Goal: Register for event/course

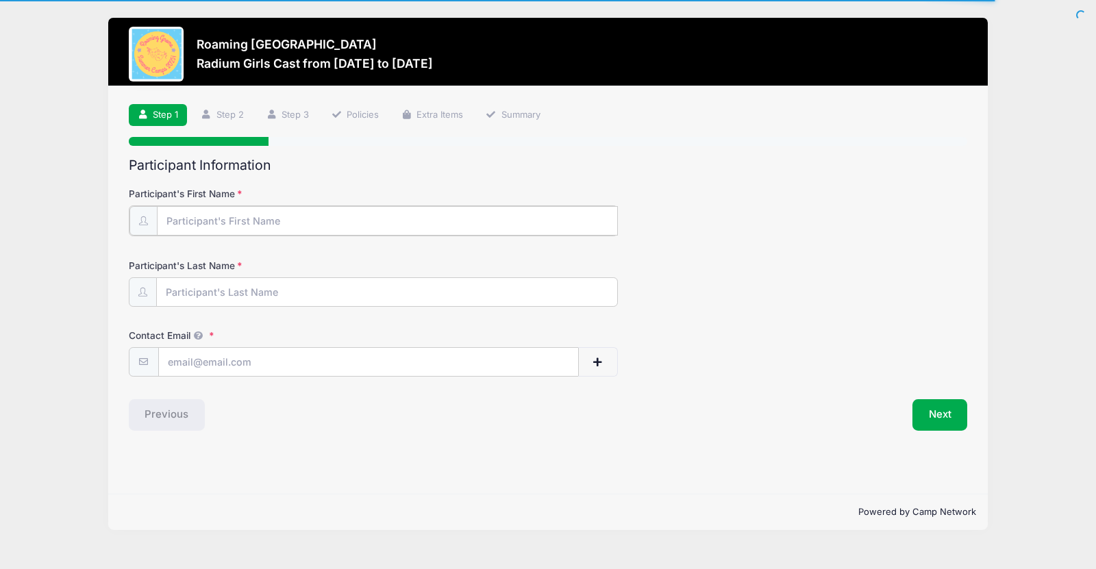
click at [199, 217] on input "Participant's First Name" at bounding box center [387, 220] width 461 height 29
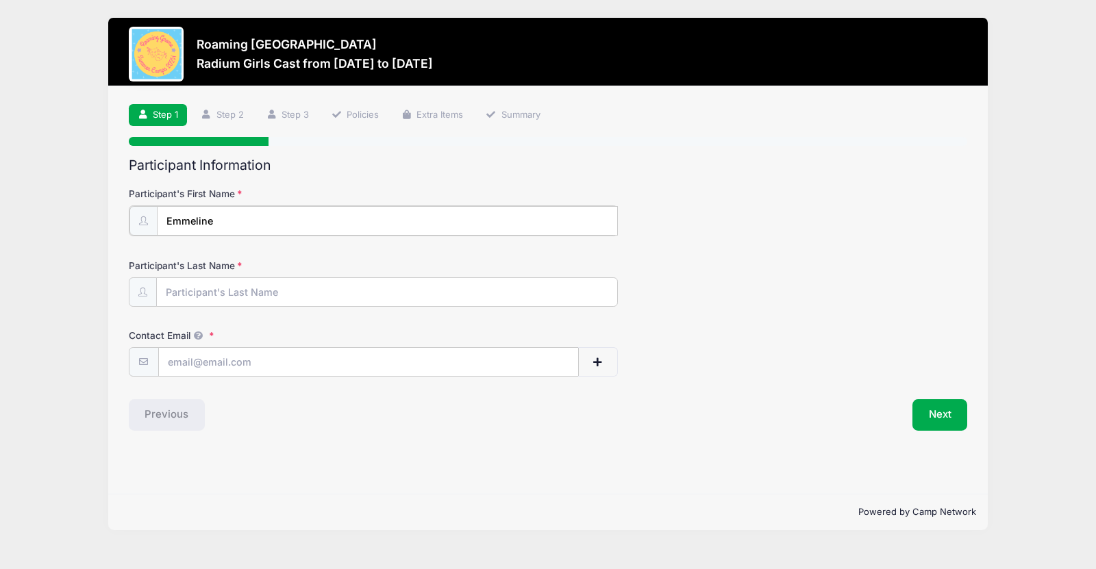
type input "Emmeline"
type input "[PERSON_NAME]"
type input "[EMAIL_ADDRESS][DOMAIN_NAME]"
click at [947, 413] on button "Next" at bounding box center [941, 414] width 56 height 32
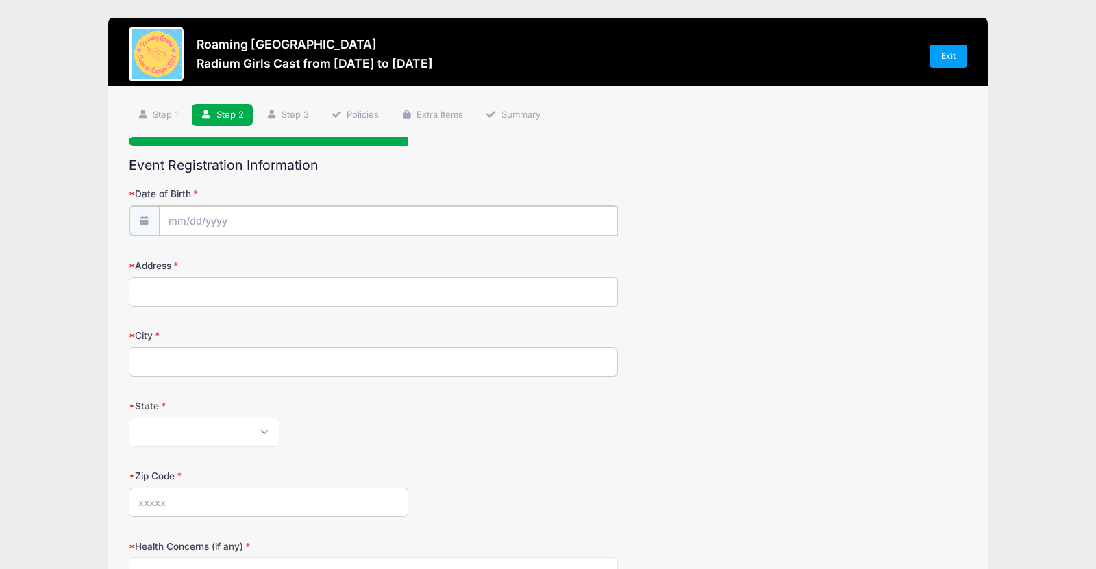
click at [406, 216] on input "Date of Birth" at bounding box center [388, 220] width 459 height 29
click at [223, 225] on input "Date of Birth" at bounding box center [388, 220] width 459 height 29
click at [232, 334] on span "5" at bounding box center [229, 333] width 25 height 25
type input "[DATE]"
click at [181, 217] on input "[DATE]" at bounding box center [388, 220] width 459 height 29
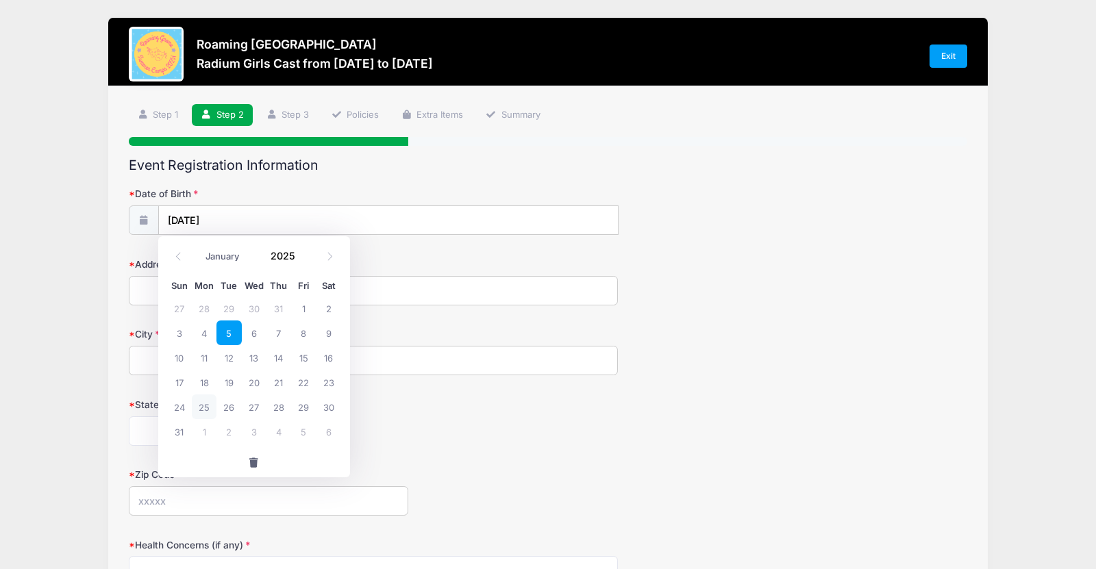
click at [162, 327] on div "Sun Mon Tue Wed Thu Fri Sat 27 28 29 30 31 1 2 3 4 5 6 7 8 9 10 11 12 13 14 15 …" at bounding box center [254, 360] width 192 height 176
click at [220, 255] on select "January February March April May June July August September October November De…" at bounding box center [229, 257] width 61 height 18
select select "5"
click at [199, 248] on select "January February March April May June July August September October November De…" at bounding box center [229, 257] width 61 height 18
click at [303, 260] on span at bounding box center [304, 261] width 10 height 10
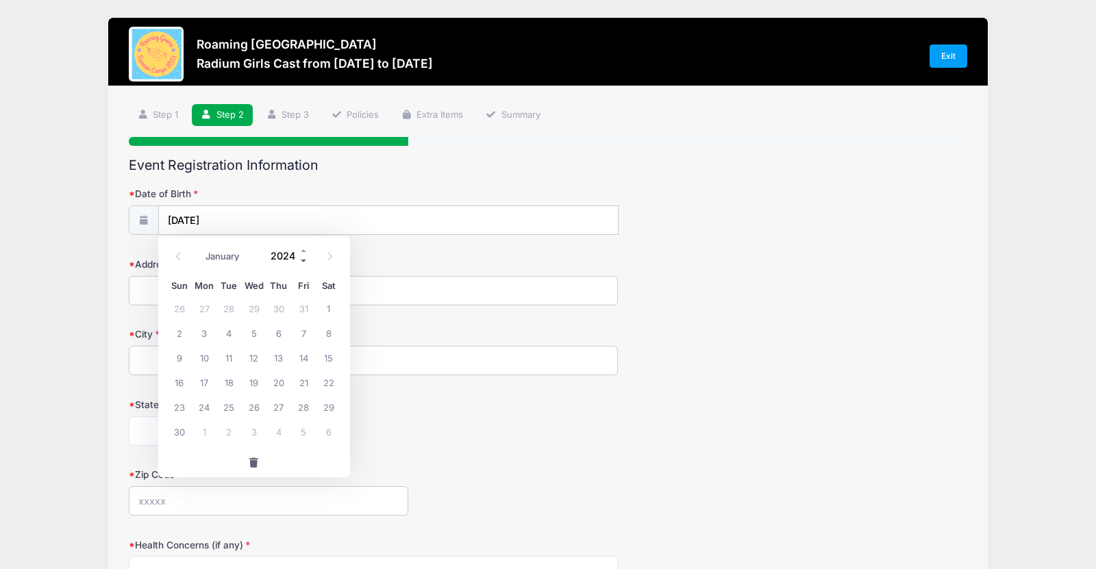
click at [303, 260] on span at bounding box center [304, 261] width 10 height 10
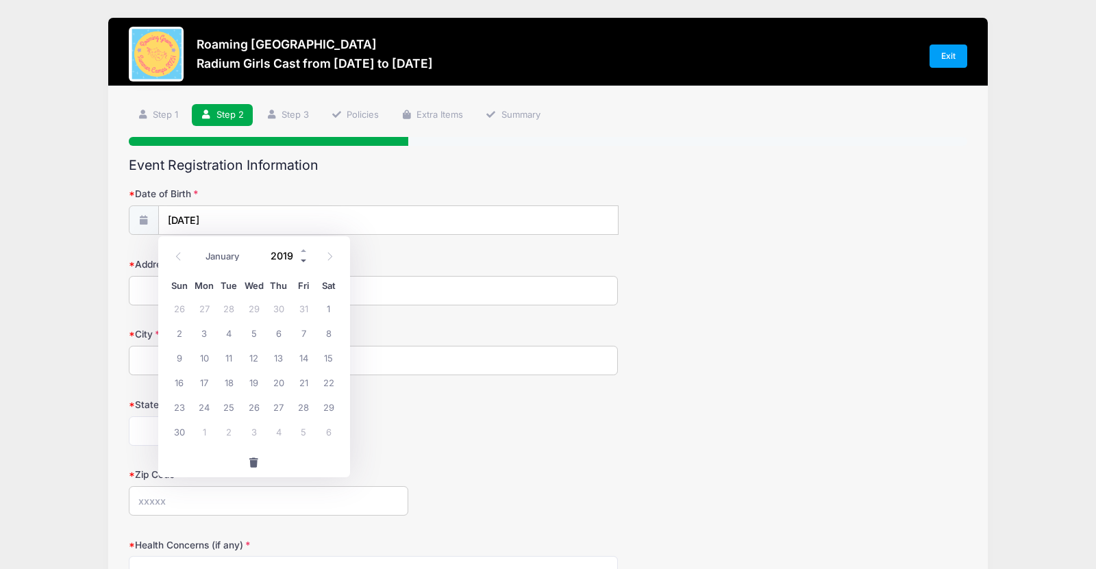
click at [303, 260] on span at bounding box center [304, 261] width 10 height 10
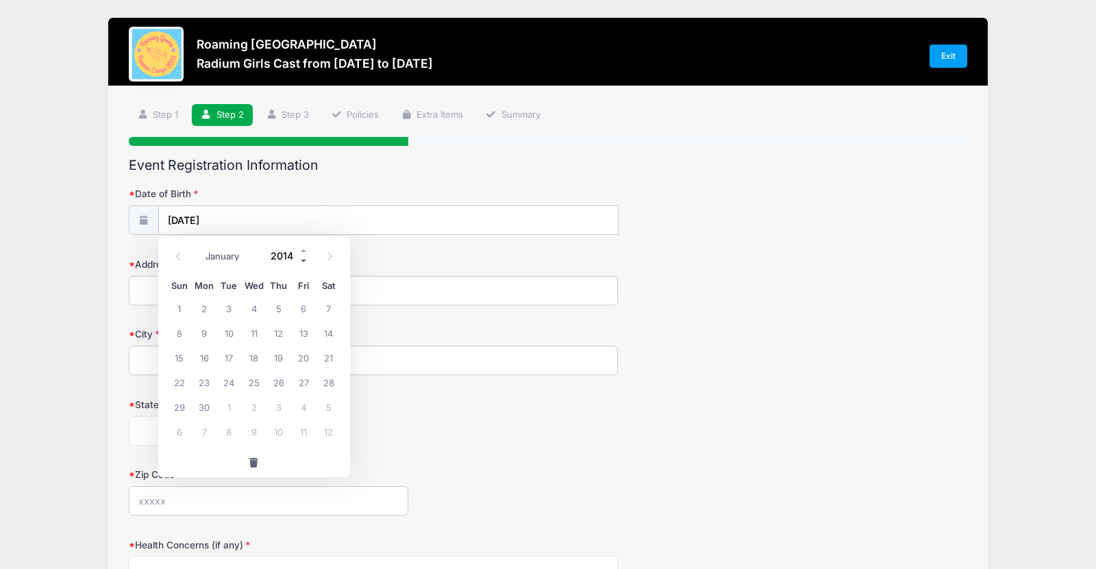
click at [303, 260] on span at bounding box center [304, 261] width 10 height 10
type input "2012"
click at [233, 331] on span "5" at bounding box center [229, 333] width 25 height 25
type input "[DATE]"
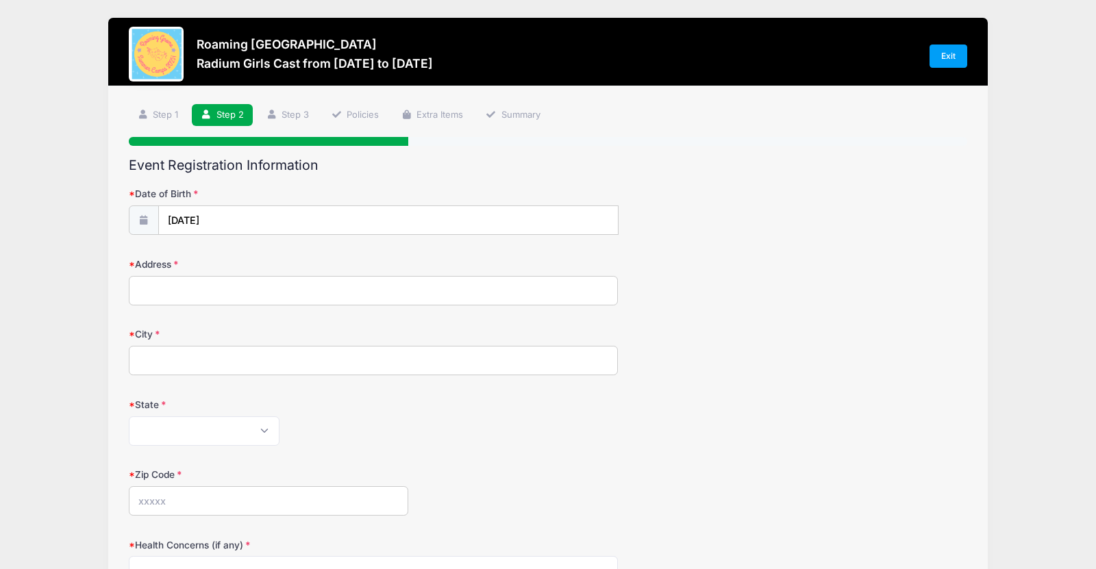
click at [184, 286] on input "Address" at bounding box center [373, 290] width 489 height 29
type input "[STREET_ADDRESS]"
type input "[GEOGRAPHIC_DATA]"
select select "CO"
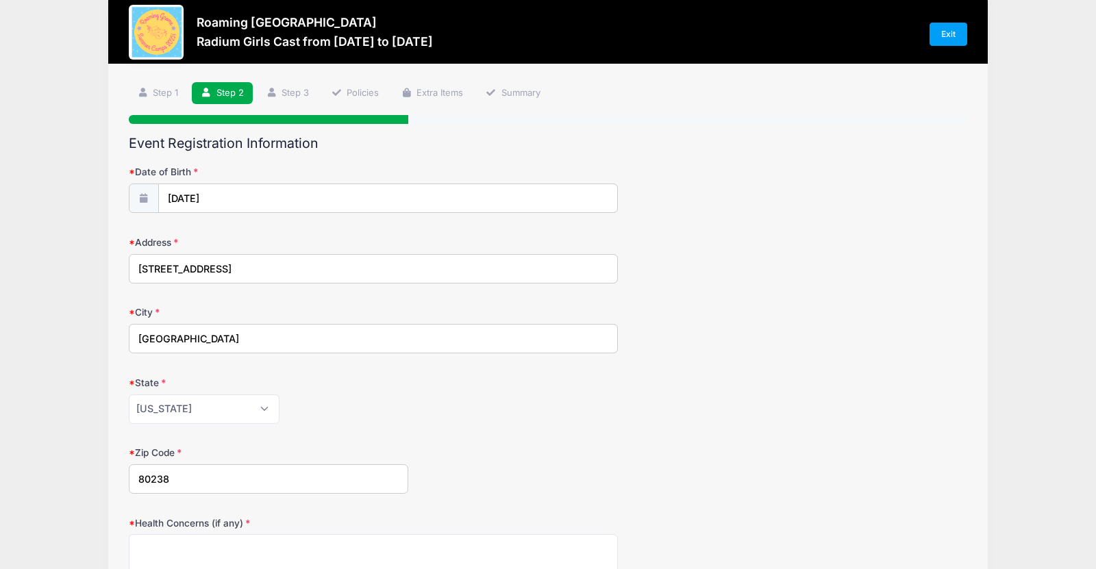
type input "80238"
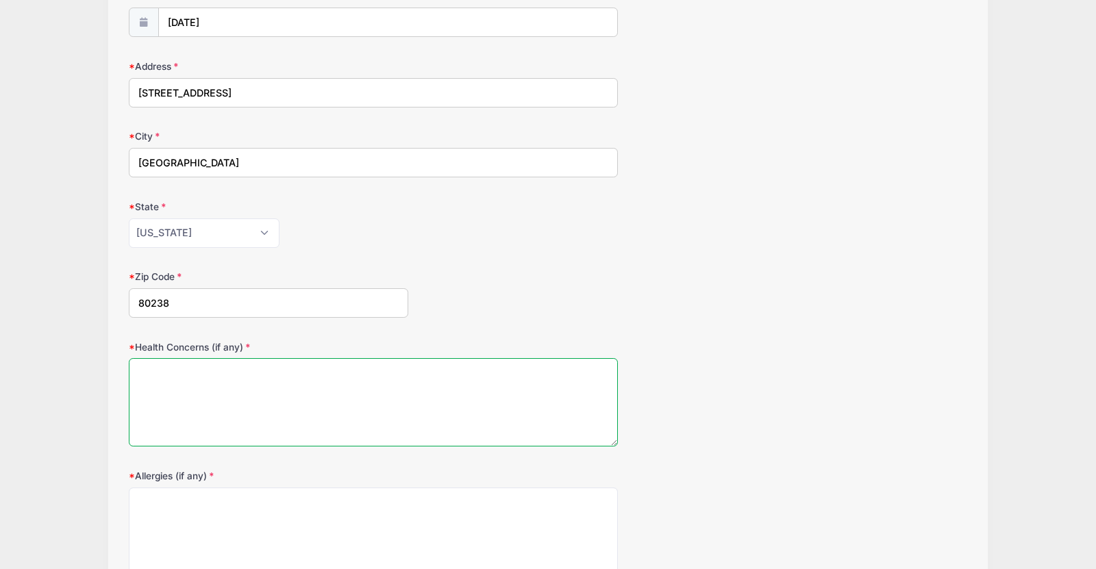
scroll to position [204, 0]
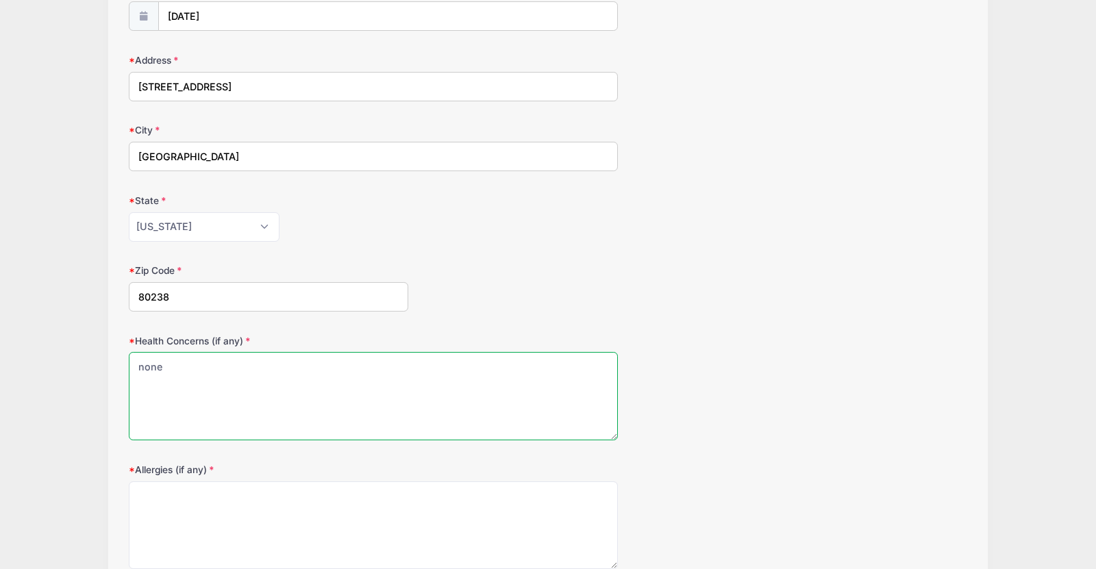
type textarea "none"
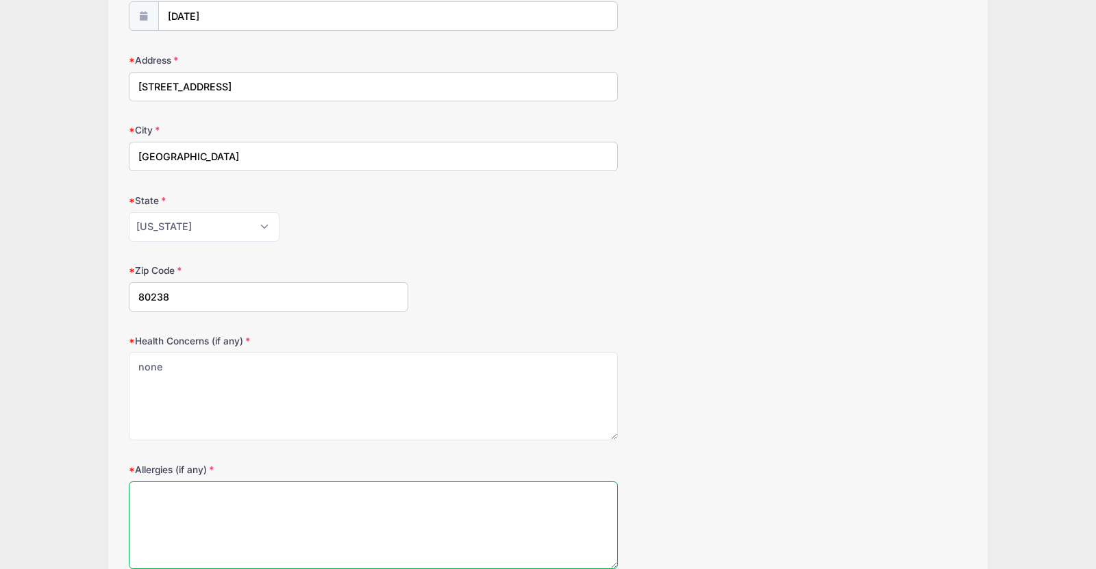
click at [183, 504] on textarea "Allergies (if any)" at bounding box center [373, 526] width 489 height 88
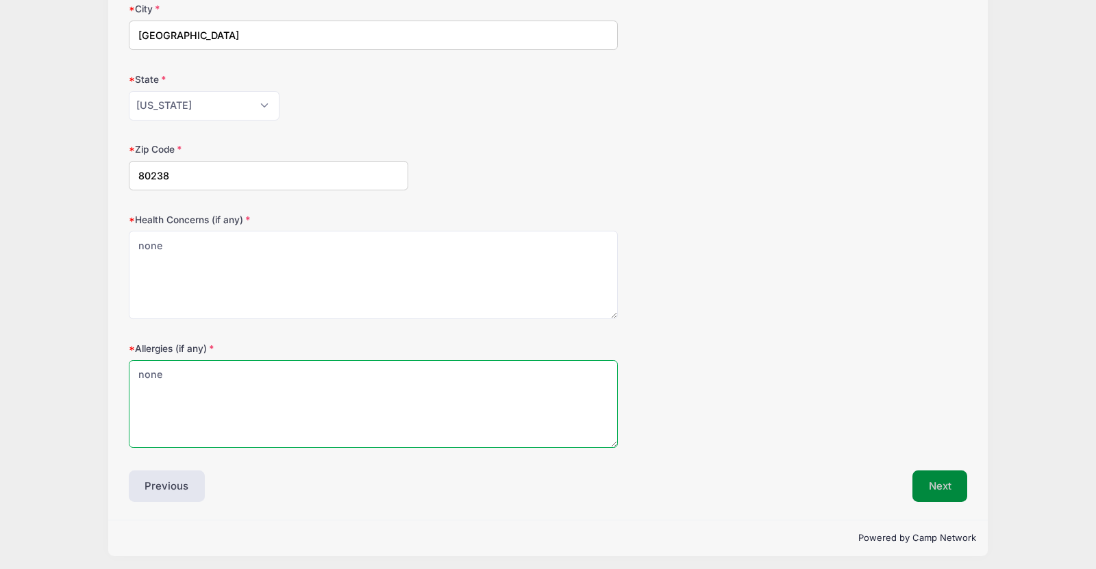
type textarea "none"
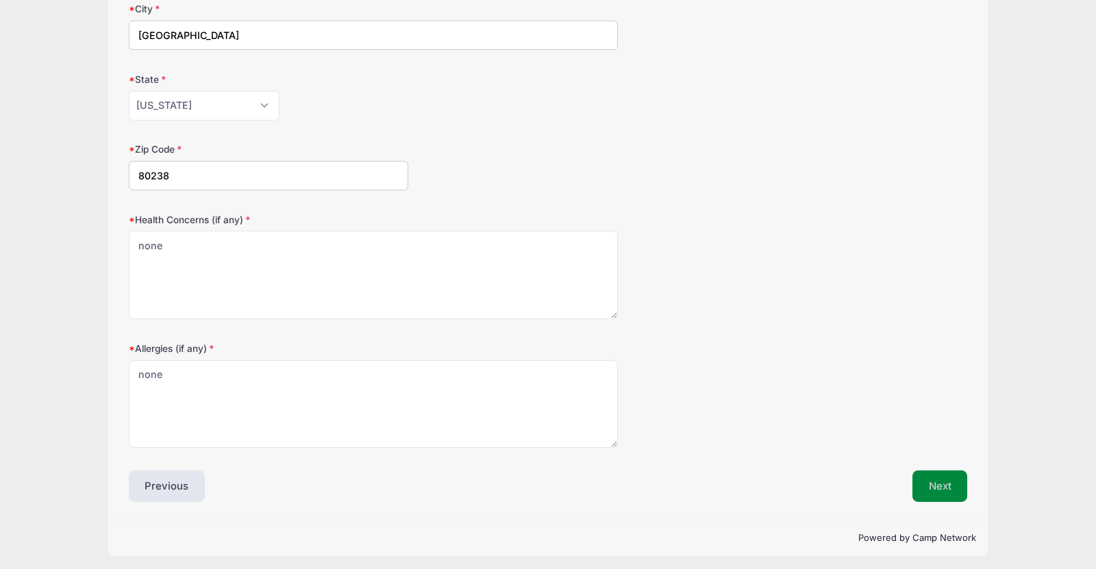
click at [957, 485] on button "Next" at bounding box center [941, 487] width 56 height 32
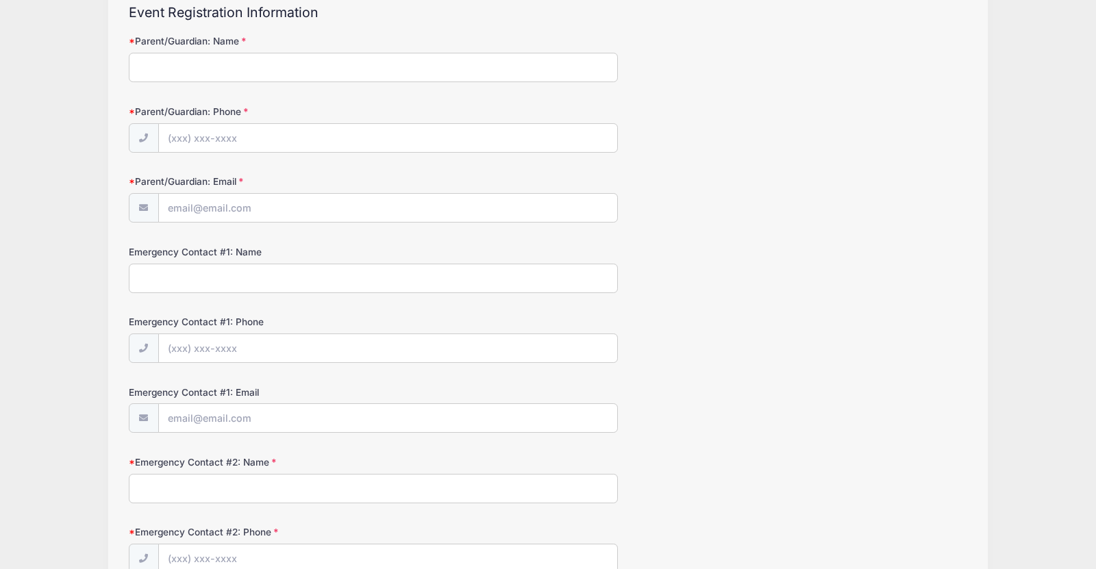
scroll to position [0, 0]
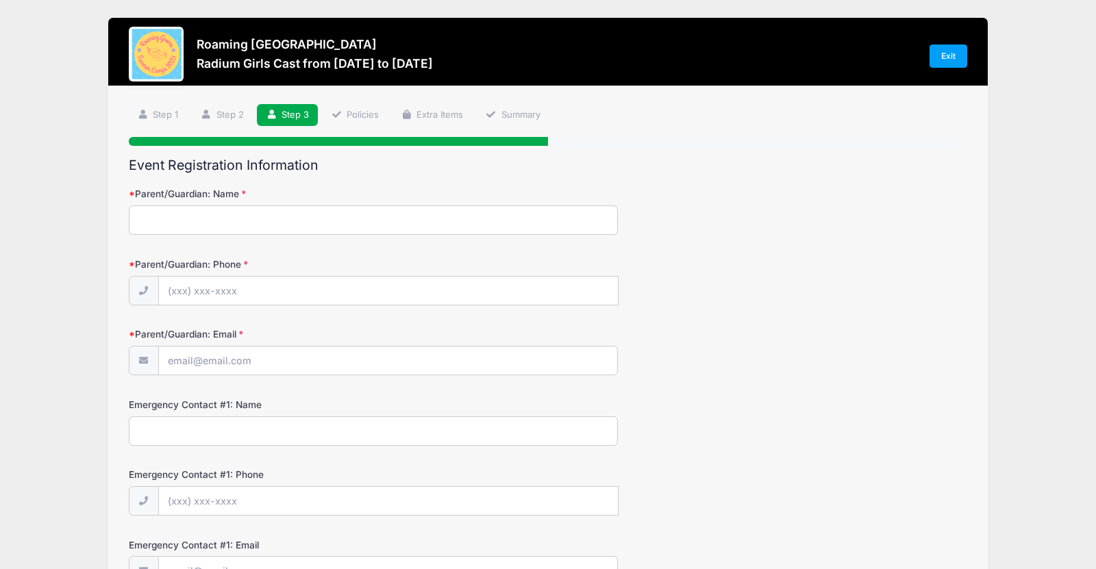
click at [445, 225] on input "Parent/Guardian: Name" at bounding box center [373, 220] width 489 height 29
type input "[PERSON_NAME]"
type input "[PHONE_NUMBER]"
type input "[EMAIL_ADDRESS][DOMAIN_NAME]"
type input "[PERSON_NAME]"
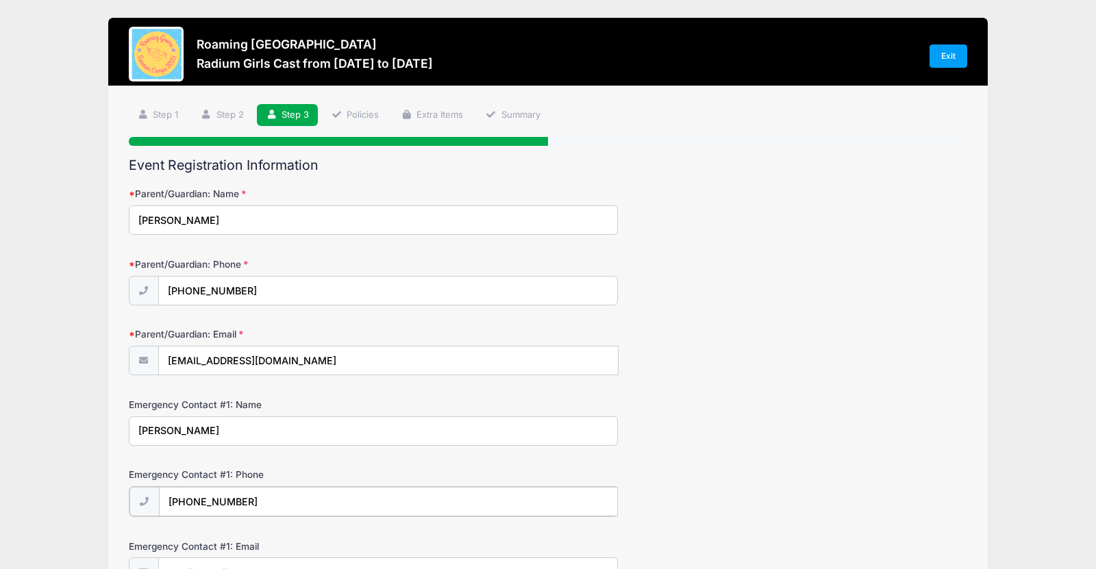
type input "[PHONE_NUMBER]"
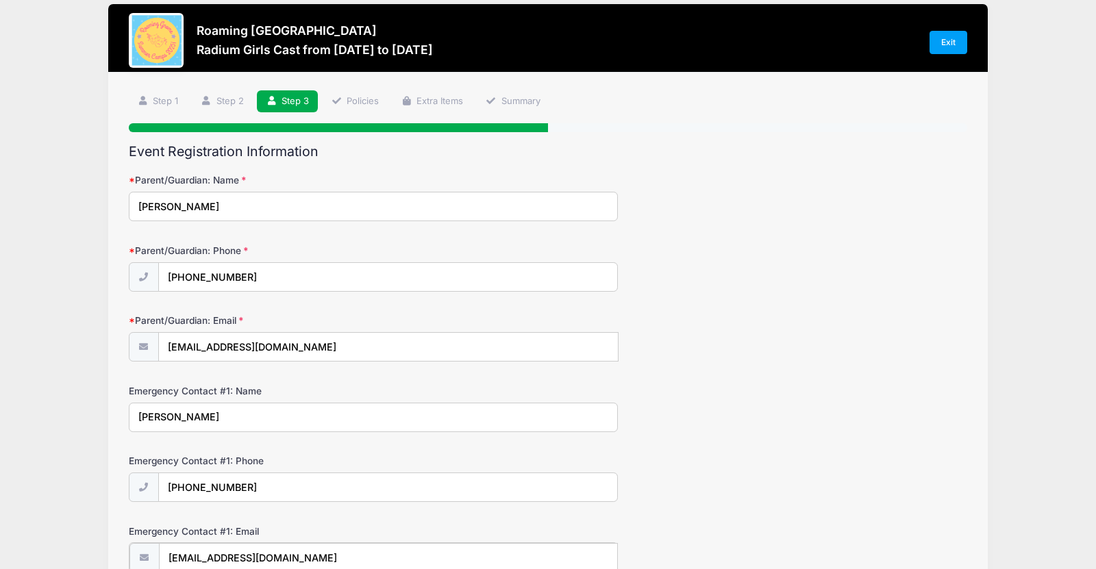
type input "[EMAIL_ADDRESS][DOMAIN_NAME]"
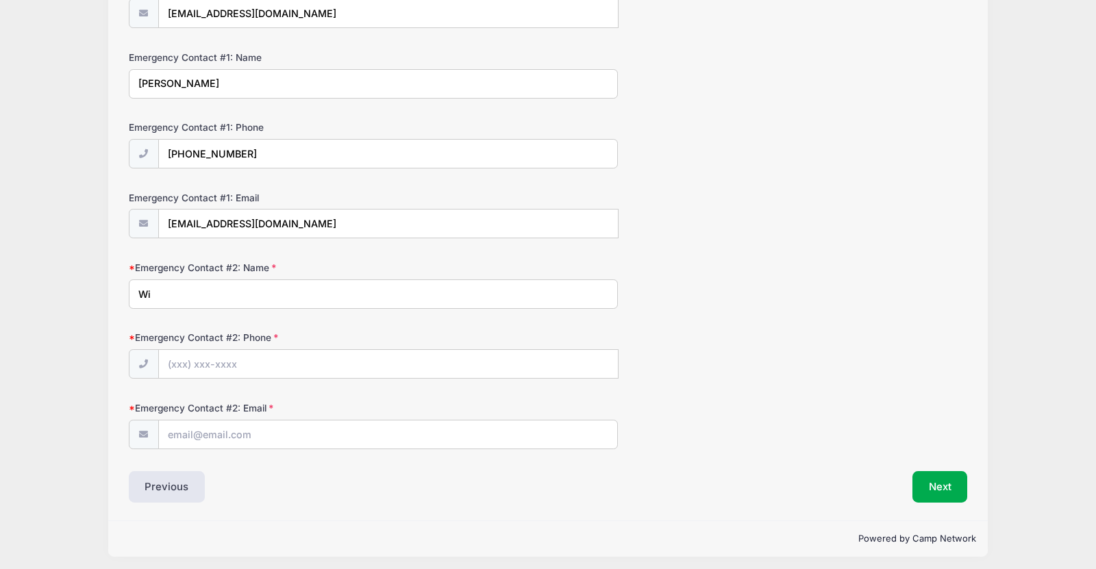
type input "W"
type input "[PERSON_NAME]"
type input "[PHONE_NUMBER]"
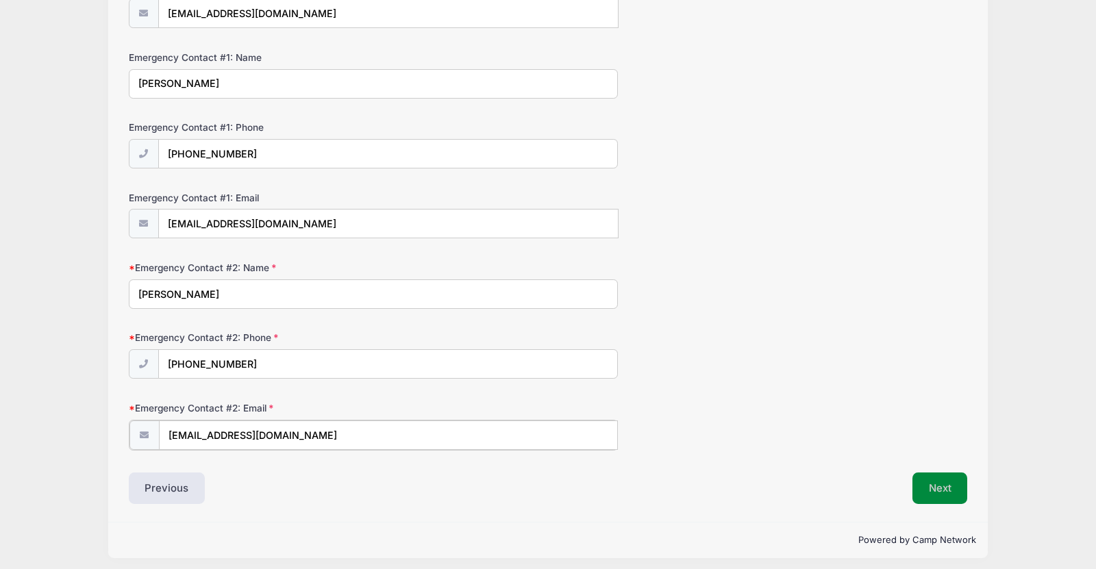
type input "[EMAIL_ADDRESS][DOMAIN_NAME]"
click at [957, 478] on button "Next" at bounding box center [941, 487] width 56 height 32
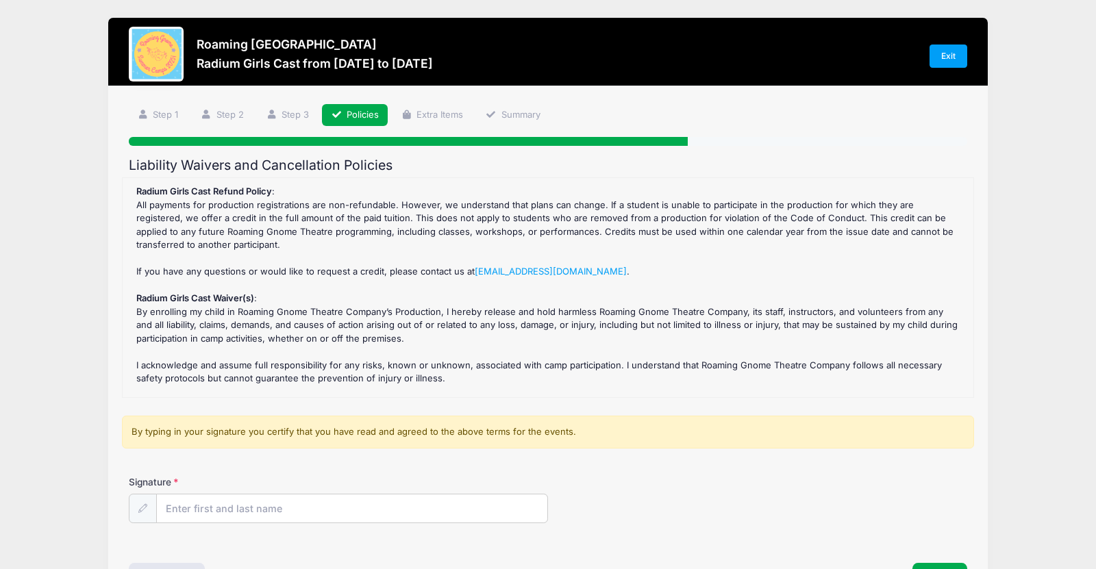
scroll to position [0, 0]
click at [410, 517] on input "Signature" at bounding box center [352, 509] width 391 height 29
type input "[PERSON_NAME]"
click at [643, 454] on div "By typing in your signature you certify that you have read and agreed to the ab…" at bounding box center [548, 437] width 853 height 42
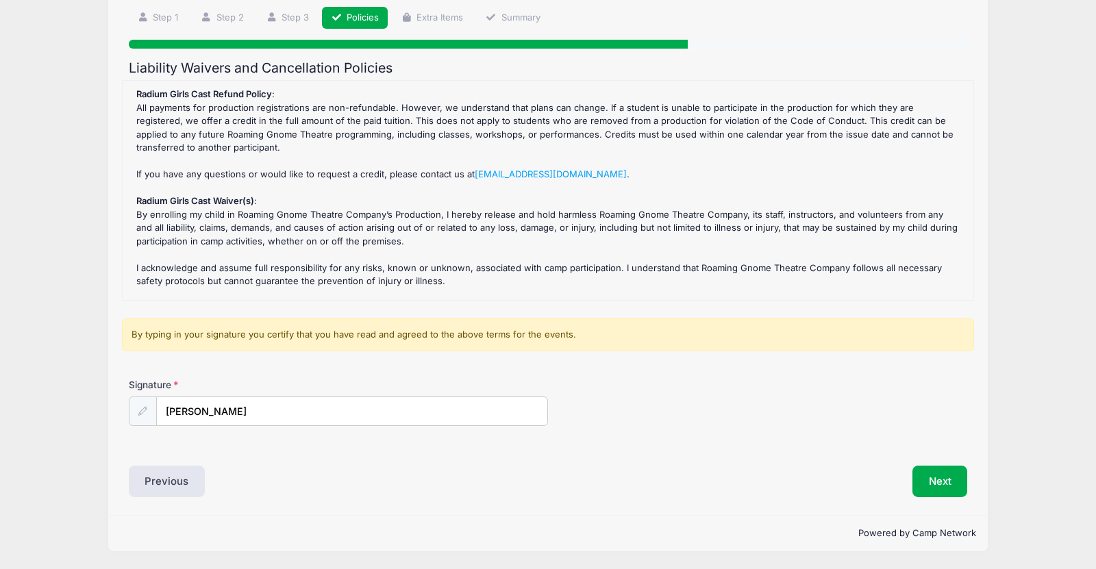
scroll to position [235, 0]
click at [942, 466] on button "Next" at bounding box center [941, 482] width 56 height 32
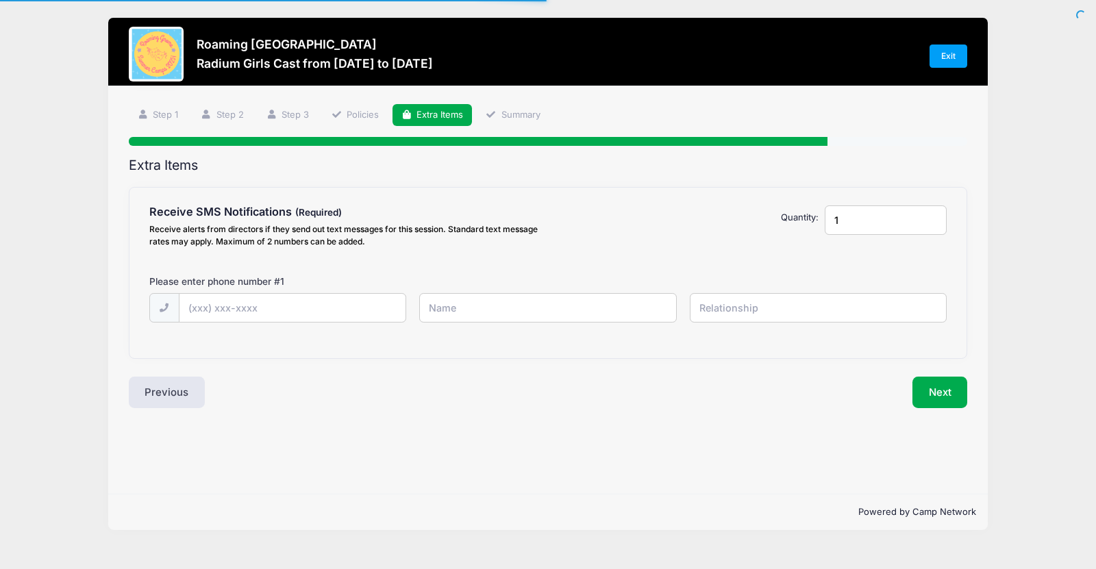
scroll to position [0, 0]
click at [0, 0] on input "text" at bounding box center [0, 0] width 0 height 0
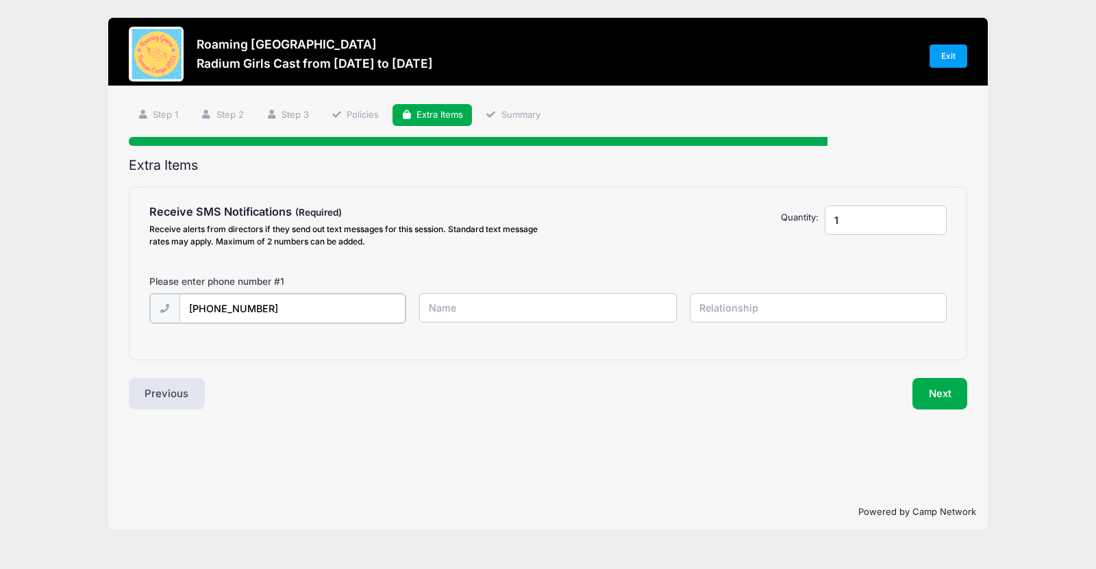
type input "[PHONE_NUMBER]"
type input "[PERSON_NAME]"
type input "mother"
click at [0, 0] on input "[PERSON_NAME]" at bounding box center [0, 0] width 0 height 0
type input "[PERSON_NAME]"
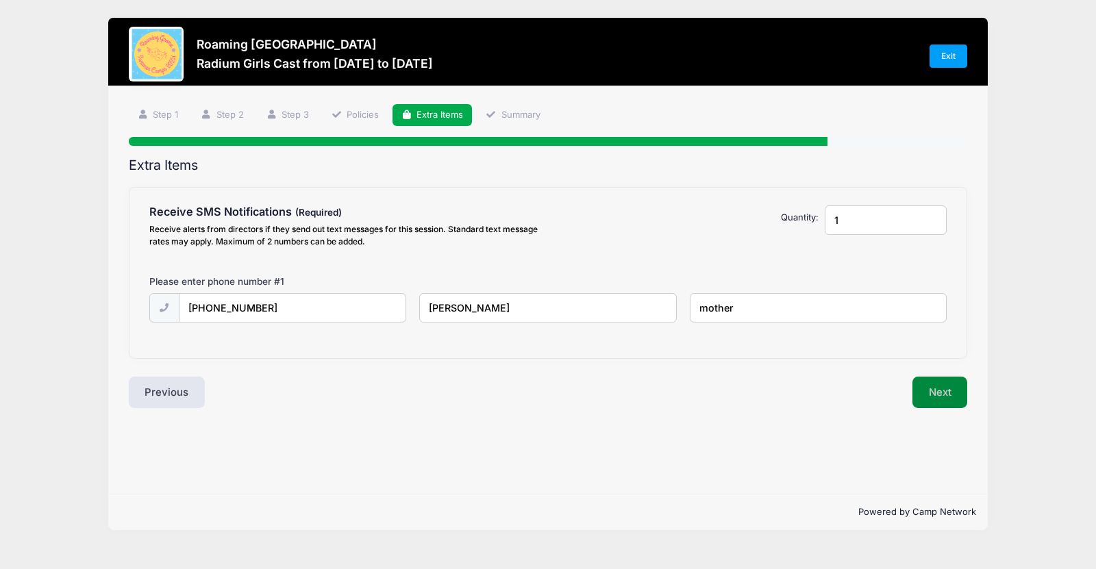
click at [931, 397] on button "Next" at bounding box center [941, 393] width 56 height 32
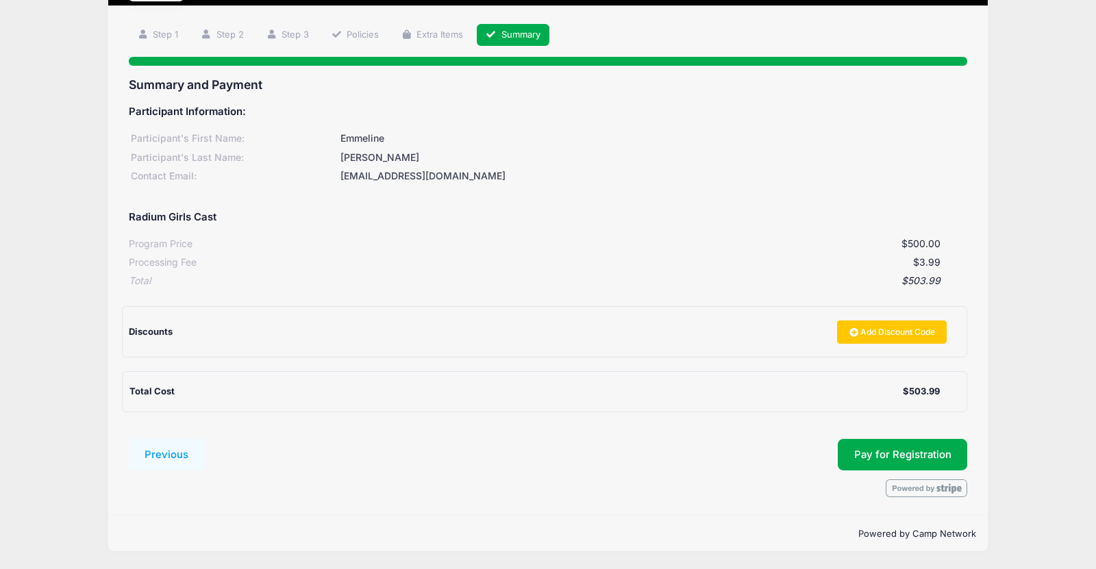
scroll to position [235, 0]
click at [875, 439] on button "Pay for Registration" at bounding box center [903, 455] width 130 height 32
